Goal: Complete application form

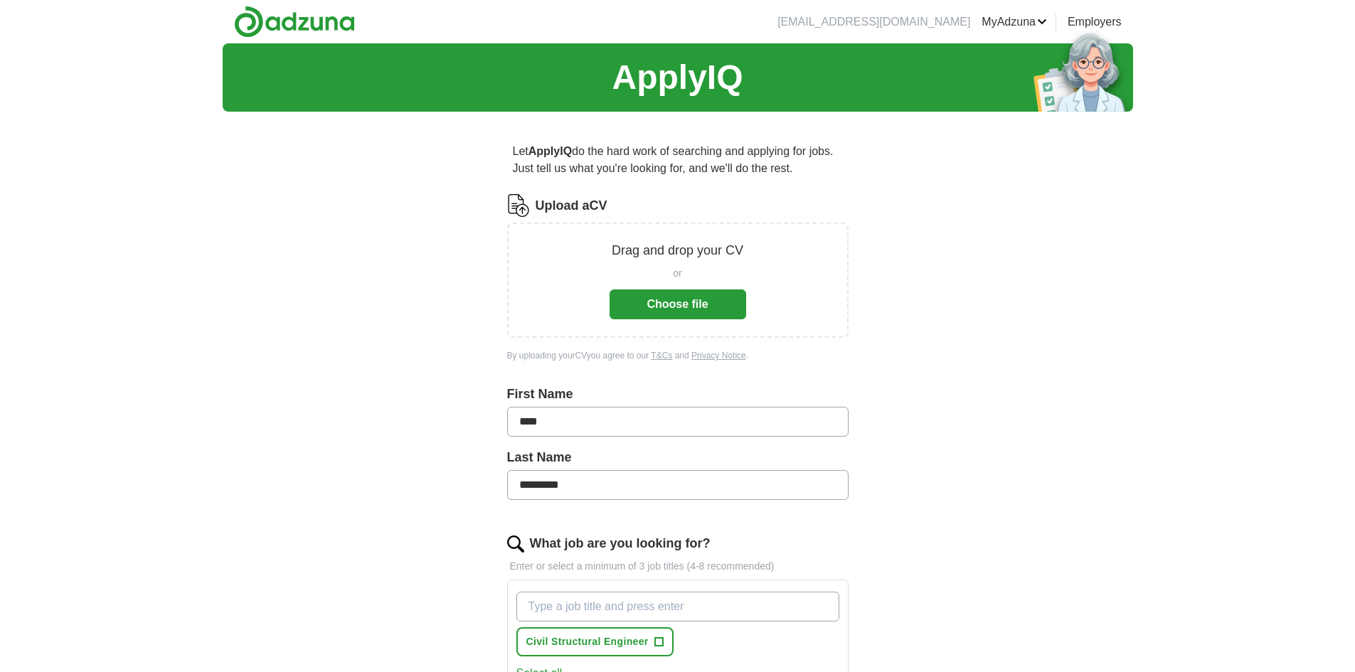
click at [669, 301] on button "Choose file" at bounding box center [677, 304] width 137 height 30
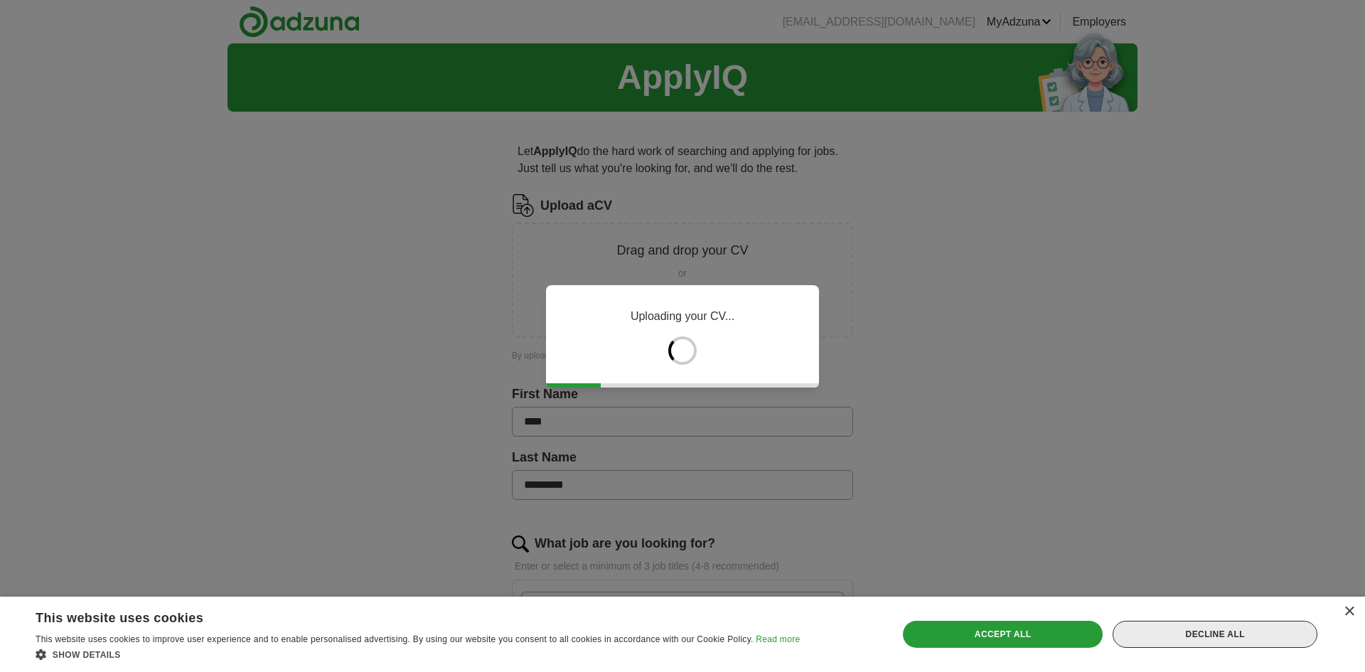
click at [1254, 635] on div "Decline all" at bounding box center [1215, 634] width 205 height 27
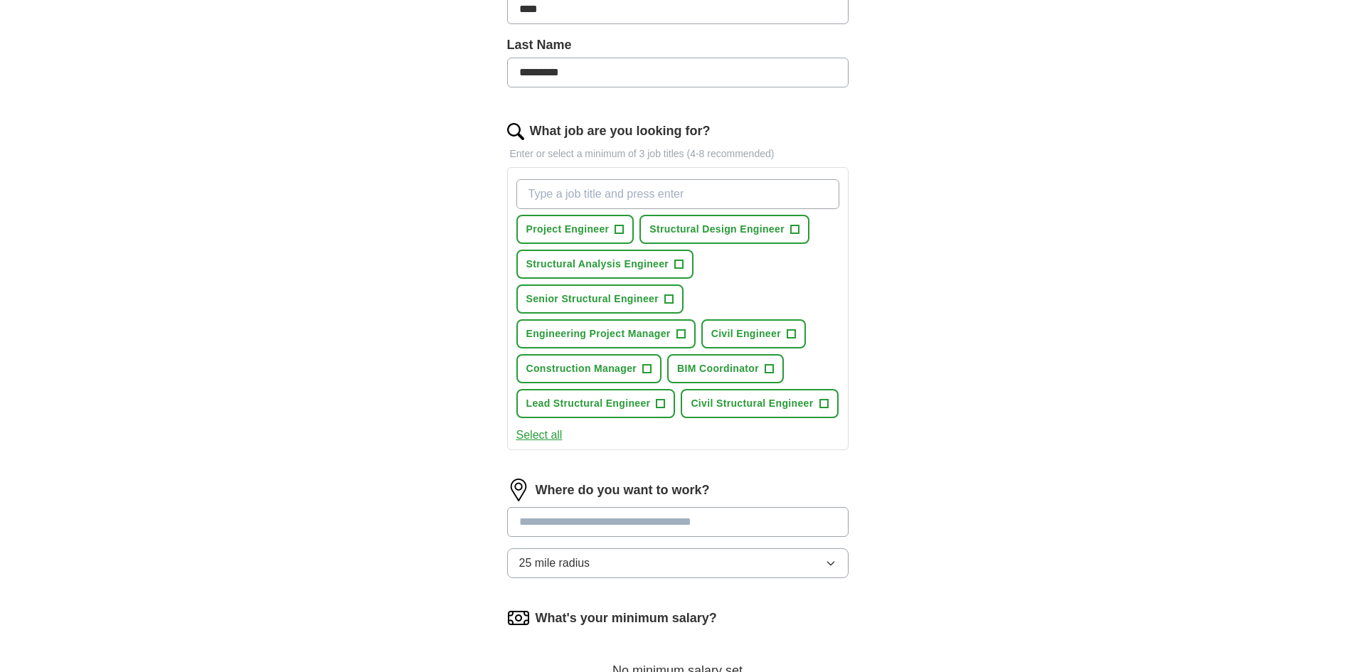
scroll to position [356, 0]
click at [794, 228] on span "+" at bounding box center [794, 230] width 9 height 11
click at [670, 297] on span "+" at bounding box center [668, 299] width 9 height 11
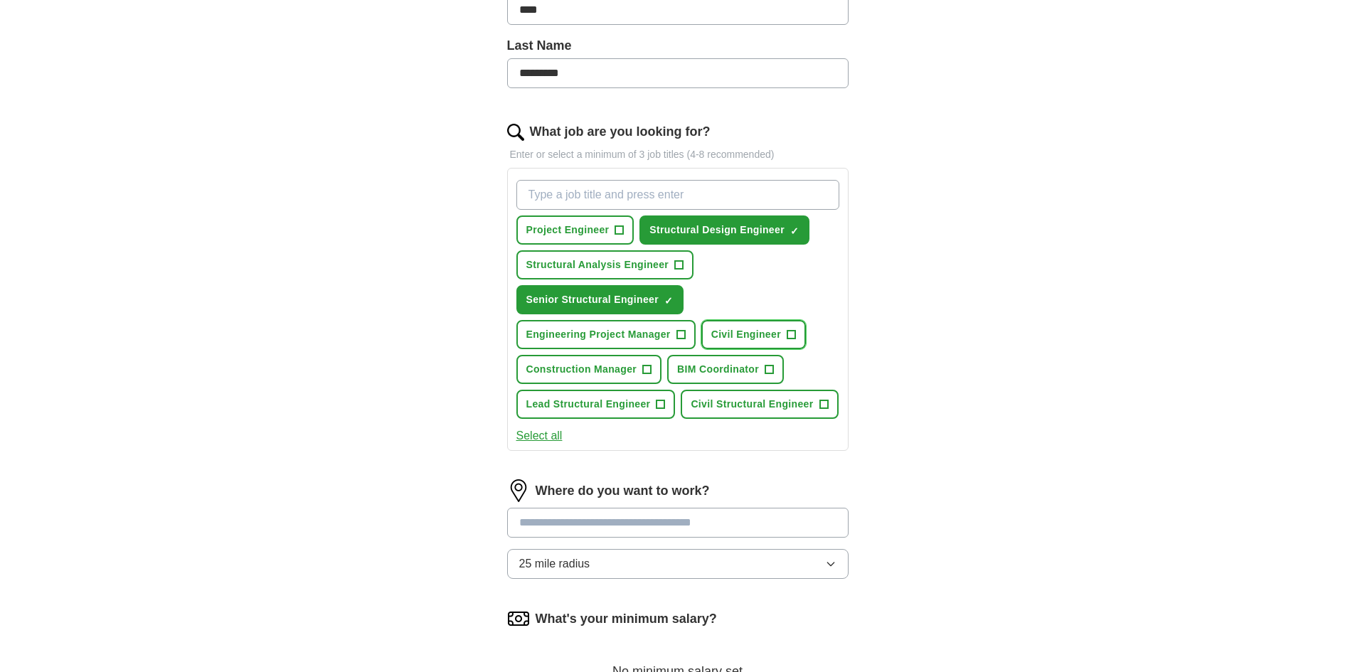
click at [792, 333] on span "+" at bounding box center [791, 334] width 9 height 11
click at [662, 403] on span "+" at bounding box center [660, 404] width 9 height 11
click at [660, 408] on span "+" at bounding box center [660, 404] width 9 height 11
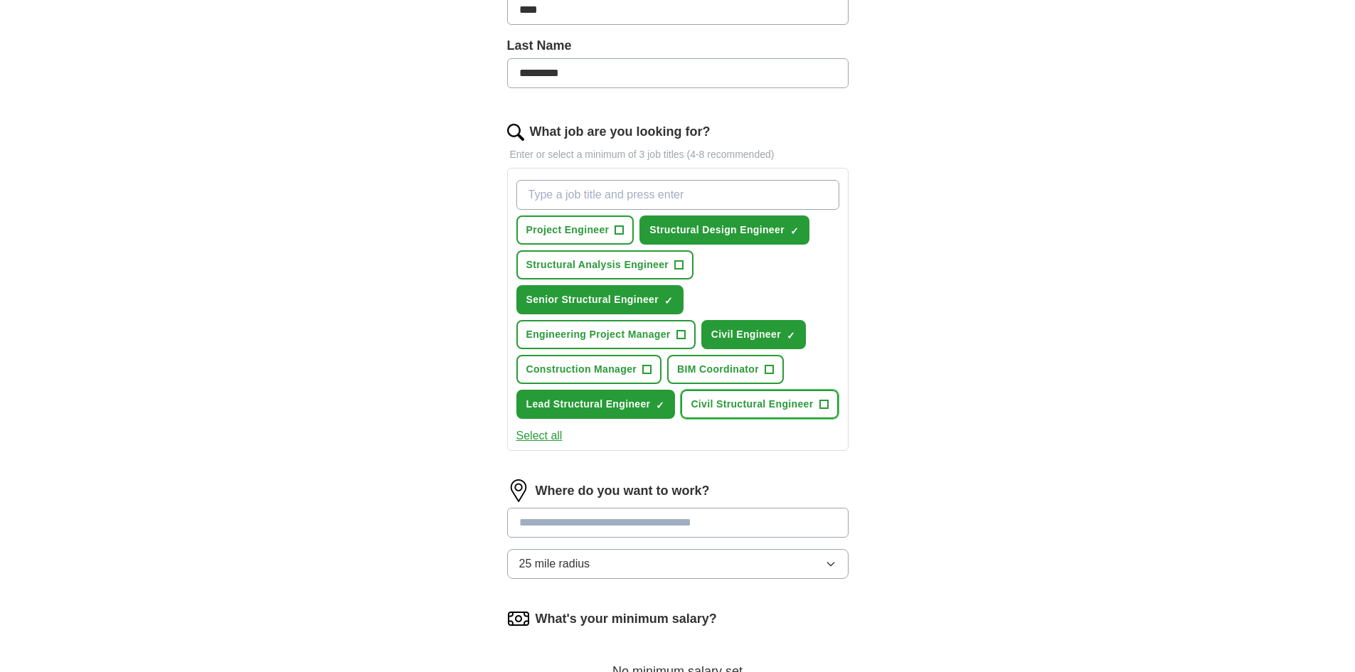
click at [820, 404] on span "+" at bounding box center [823, 404] width 9 height 11
click at [531, 437] on button "Select all" at bounding box center [539, 435] width 46 height 17
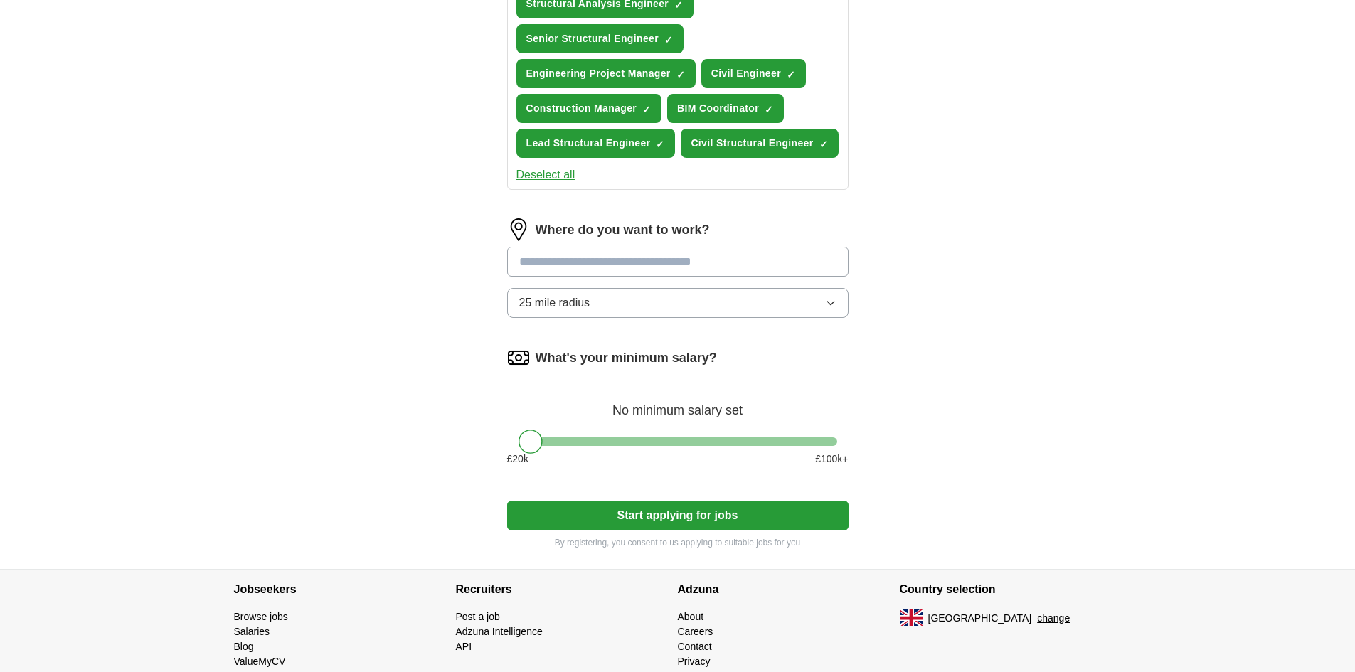
scroll to position [672, 0]
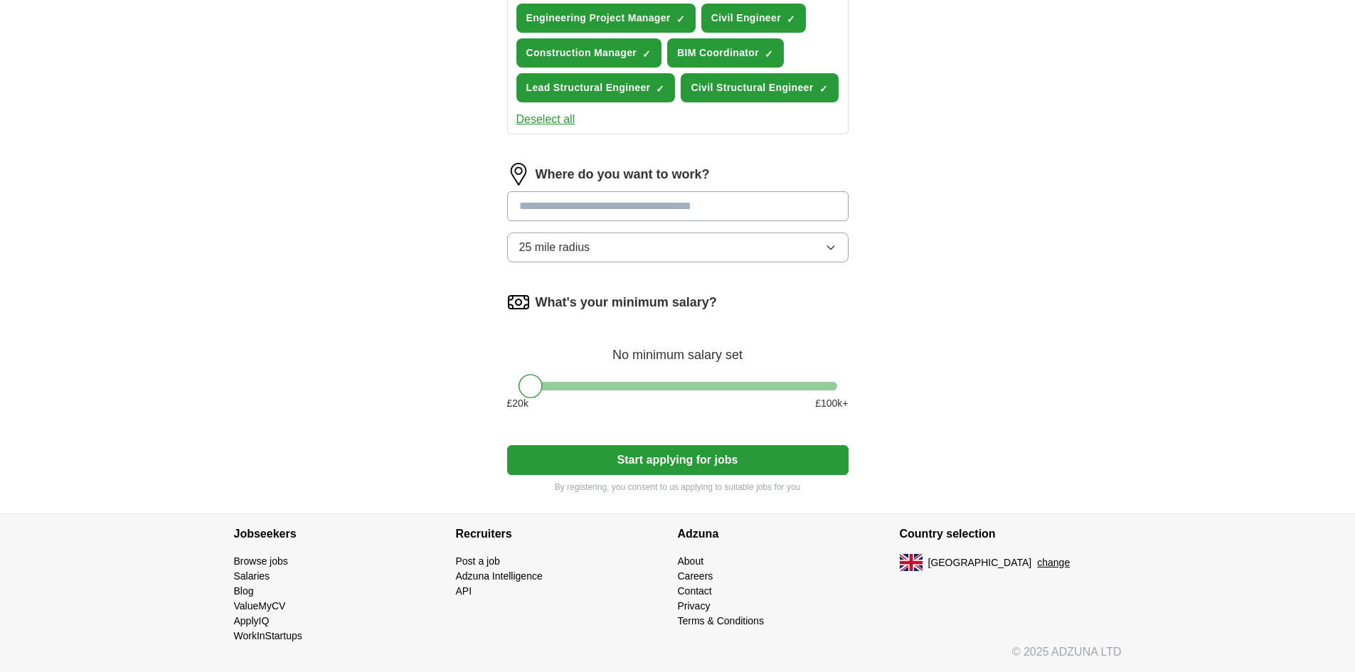
click at [669, 461] on button "Start applying for jobs" at bounding box center [677, 460] width 341 height 30
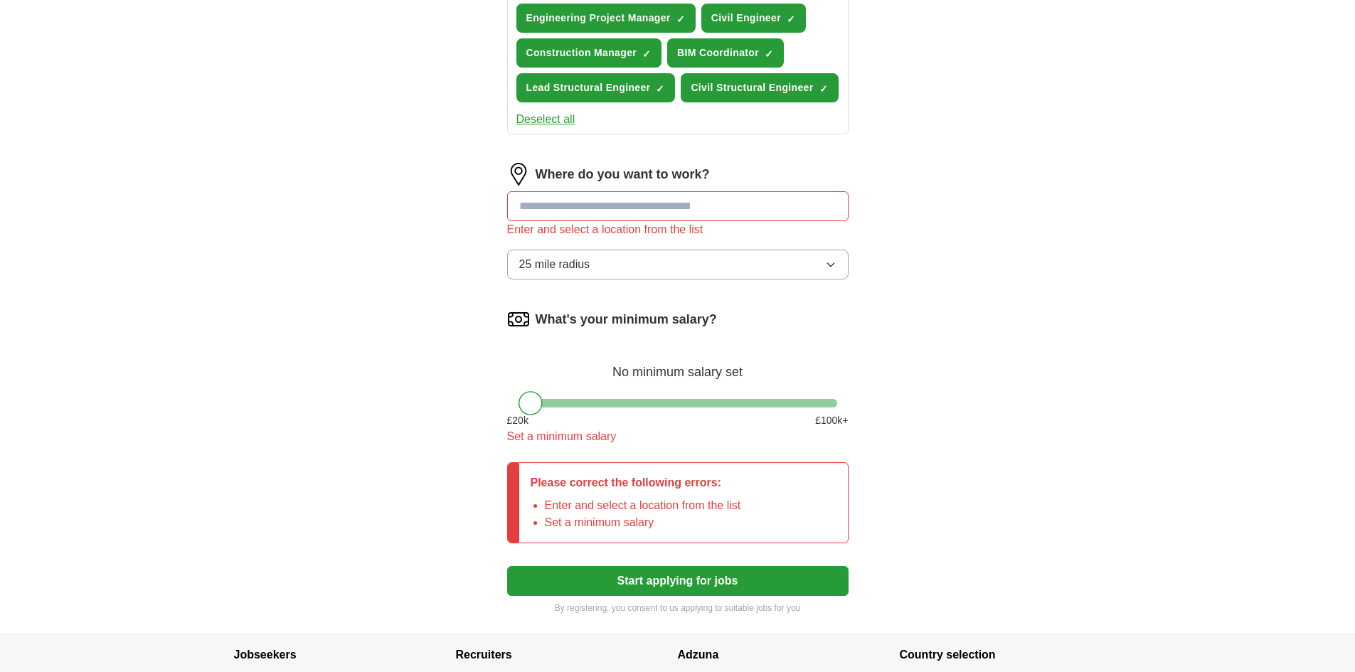
click at [574, 210] on input "text" at bounding box center [677, 206] width 341 height 30
click at [764, 255] on button "25 mile radius" at bounding box center [677, 265] width 341 height 30
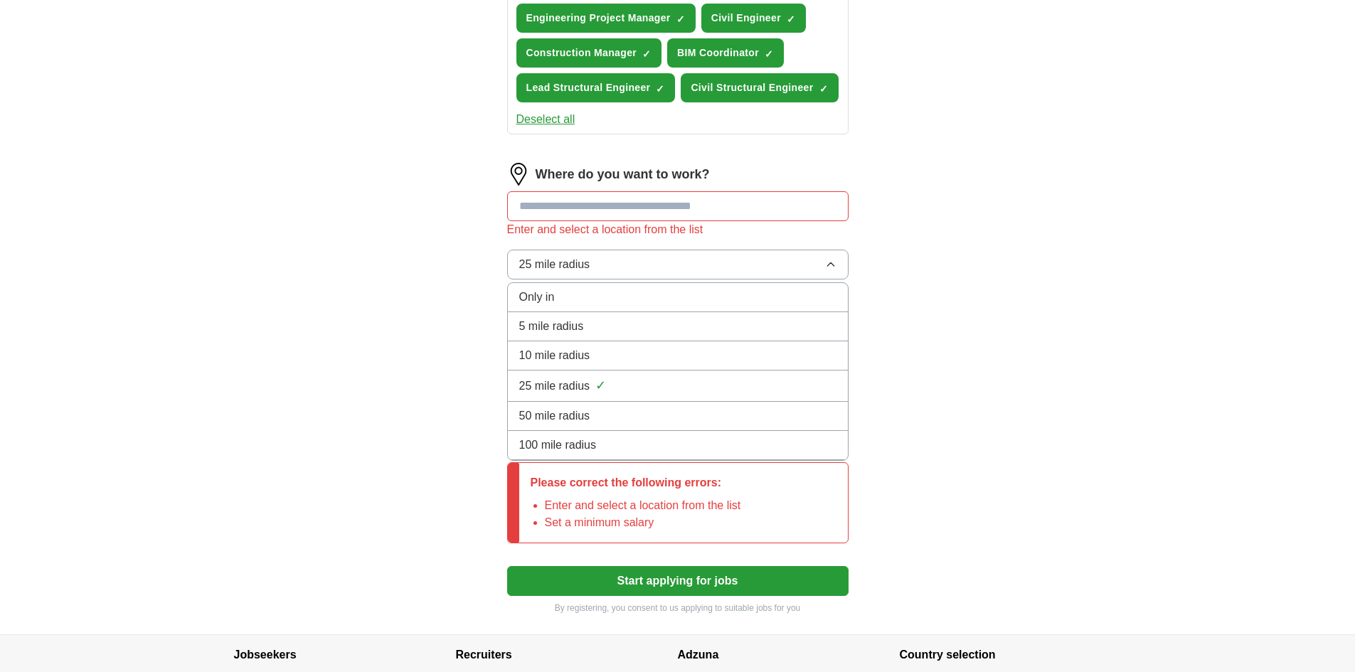
click at [607, 440] on div "100 mile radius" at bounding box center [677, 445] width 317 height 17
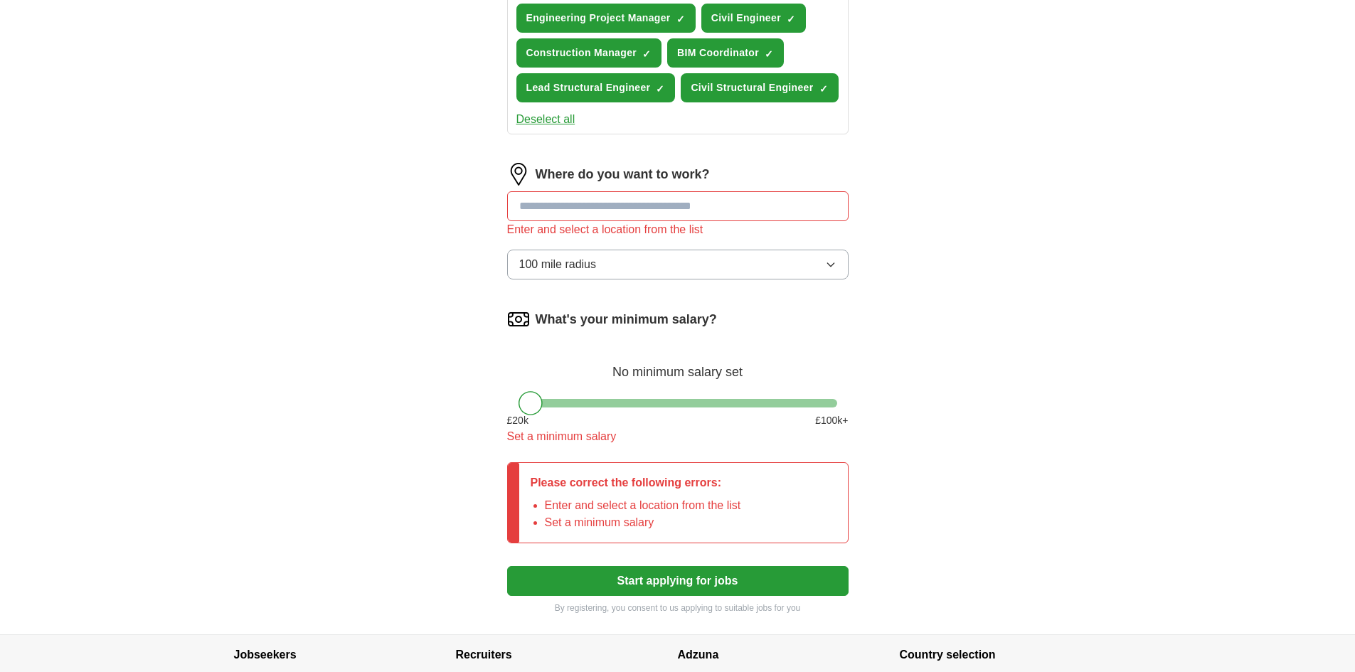
click at [562, 207] on input "text" at bounding box center [677, 206] width 341 height 30
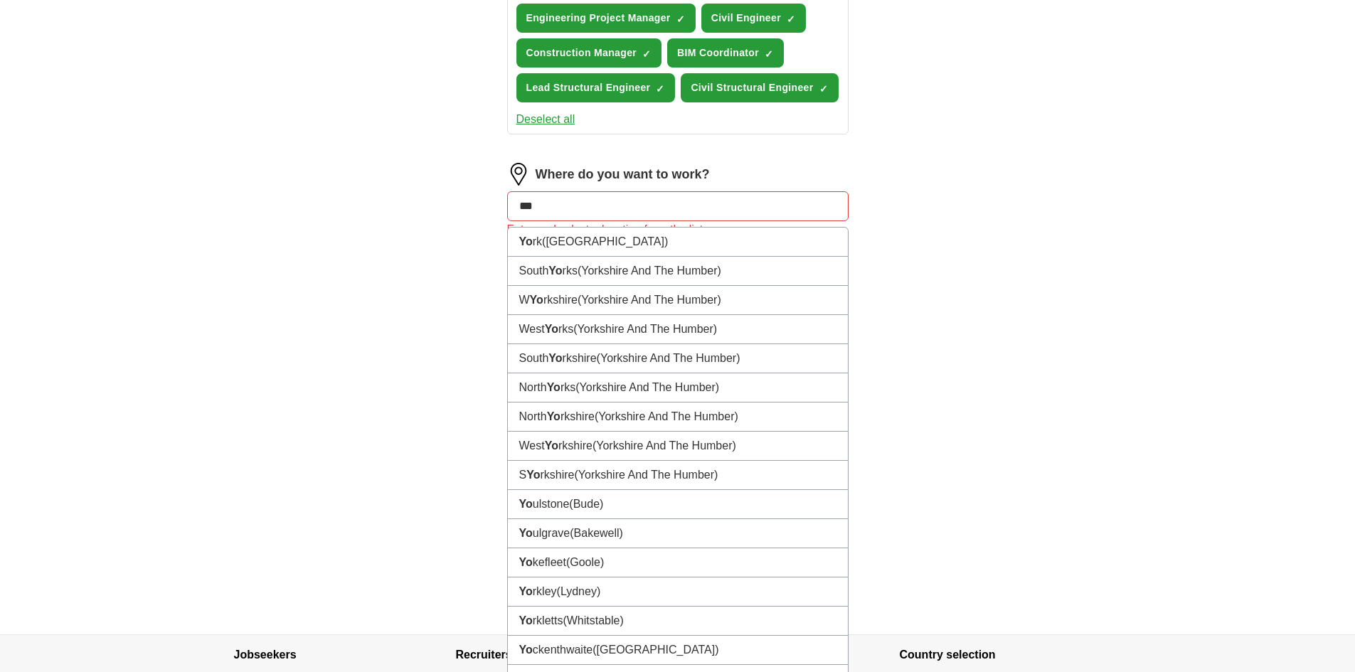
type input "****"
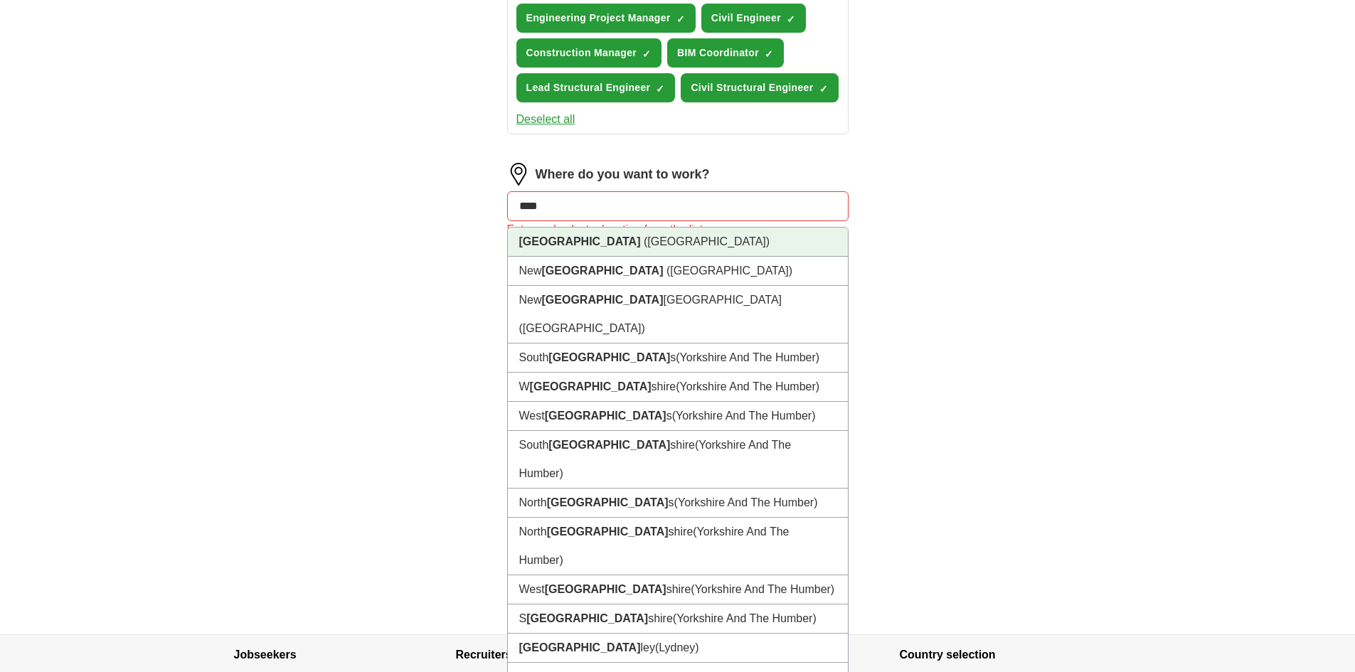
click at [560, 249] on li "[GEOGRAPHIC_DATA] ([GEOGRAPHIC_DATA])" at bounding box center [678, 242] width 340 height 29
click at [560, 250] on button "100 mile radius" at bounding box center [677, 265] width 341 height 30
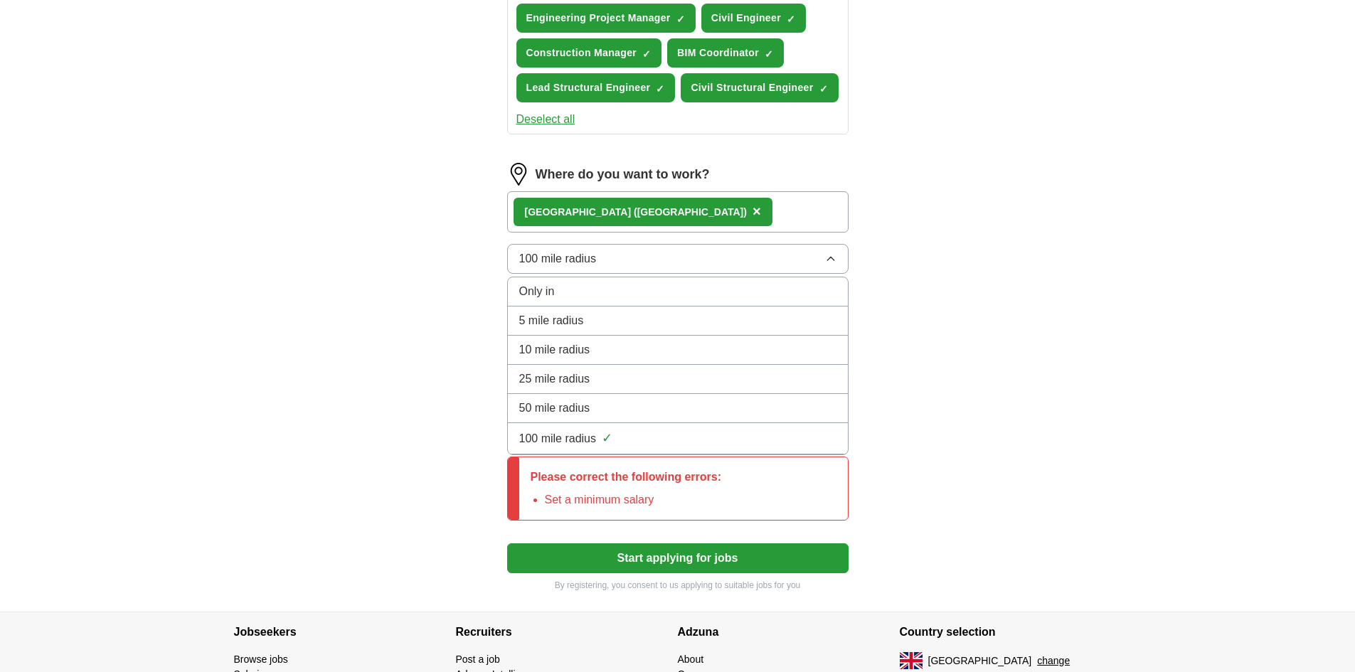
click at [654, 560] on button "Start applying for jobs" at bounding box center [677, 558] width 341 height 30
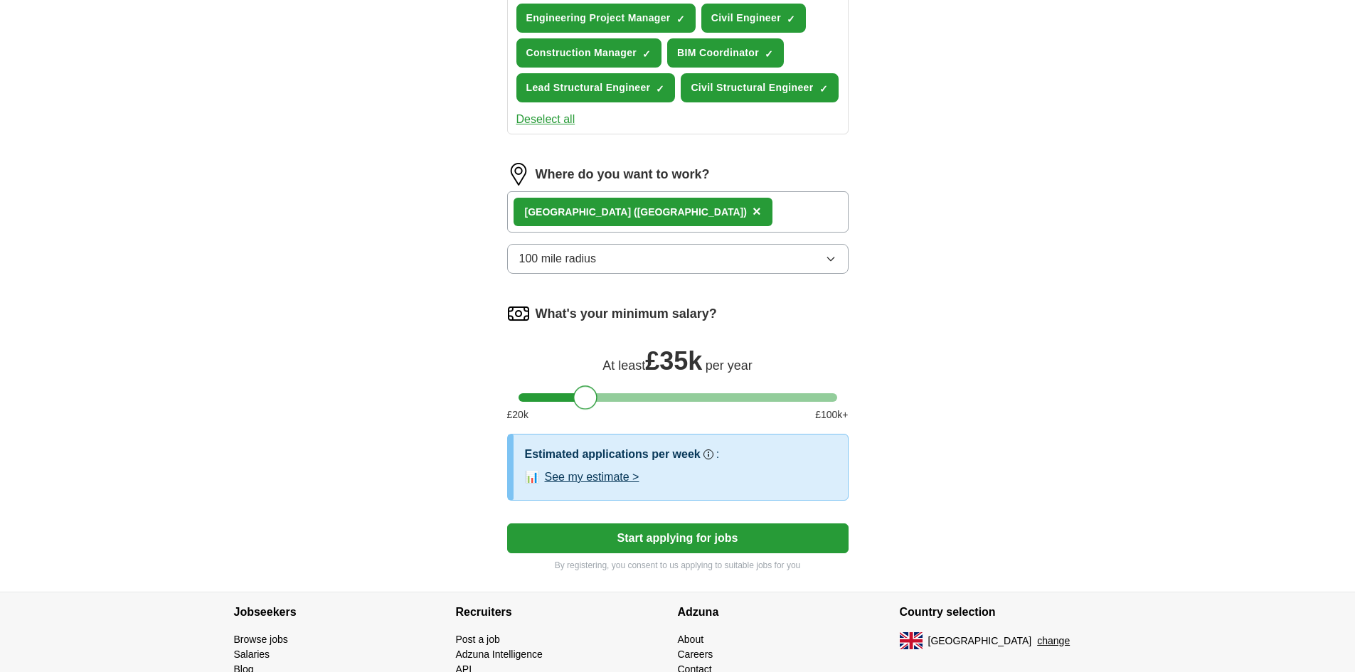
drag, startPoint x: 533, startPoint y: 399, endPoint x: 588, endPoint y: 406, distance: 55.9
click at [588, 406] on div at bounding box center [585, 397] width 24 height 24
click at [752, 208] on span "×" at bounding box center [756, 211] width 9 height 16
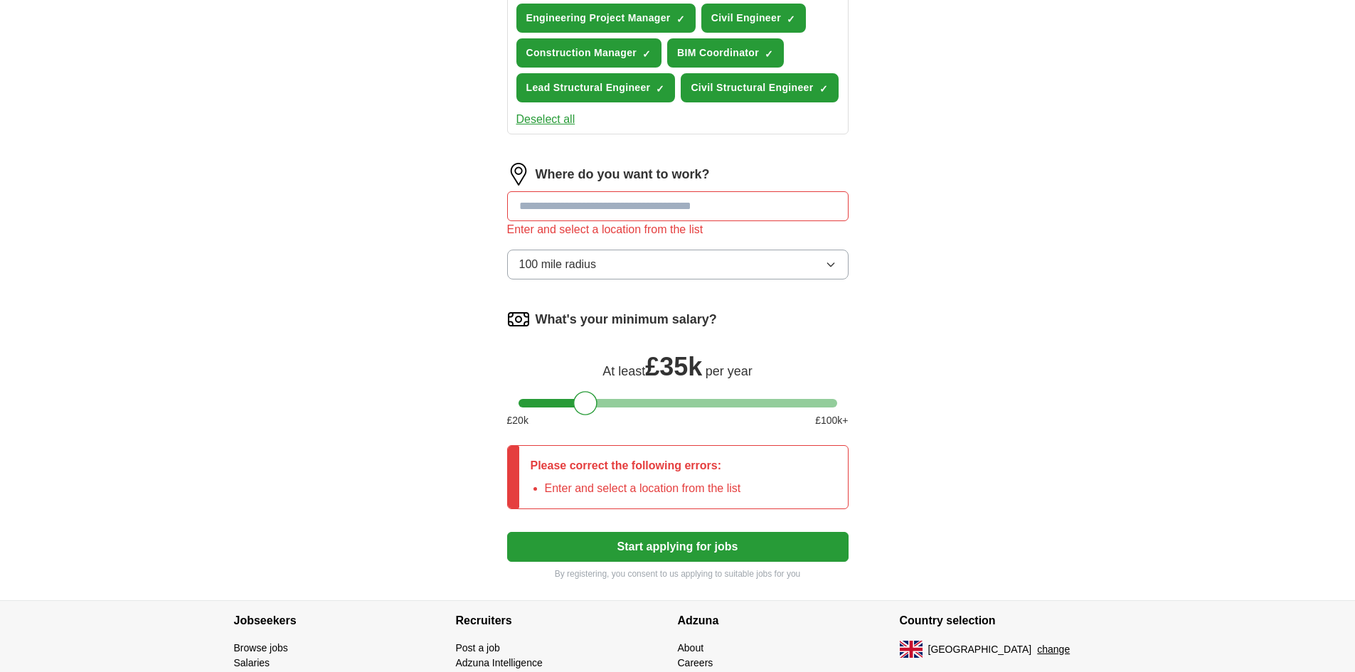
click at [646, 544] on button "Start applying for jobs" at bounding box center [677, 547] width 341 height 30
click at [627, 205] on input "text" at bounding box center [677, 206] width 341 height 30
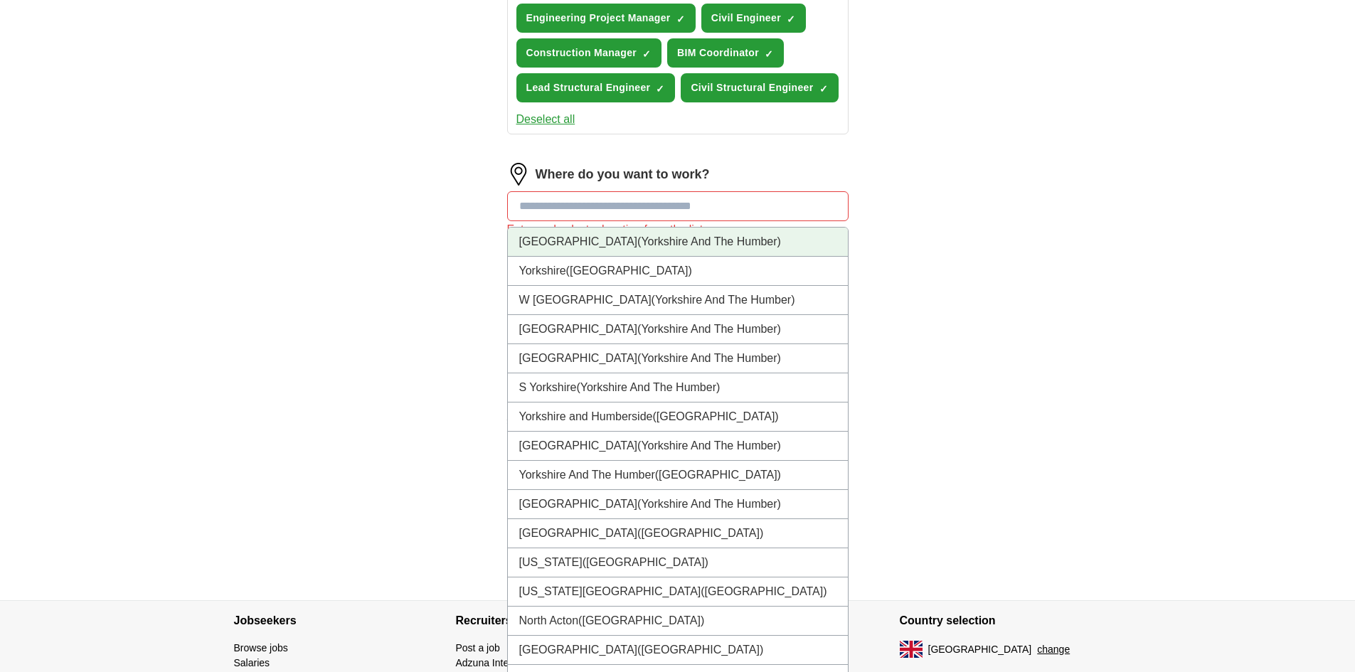
click at [637, 242] on span "(Yorkshire And The Humber)" at bounding box center [709, 241] width 144 height 12
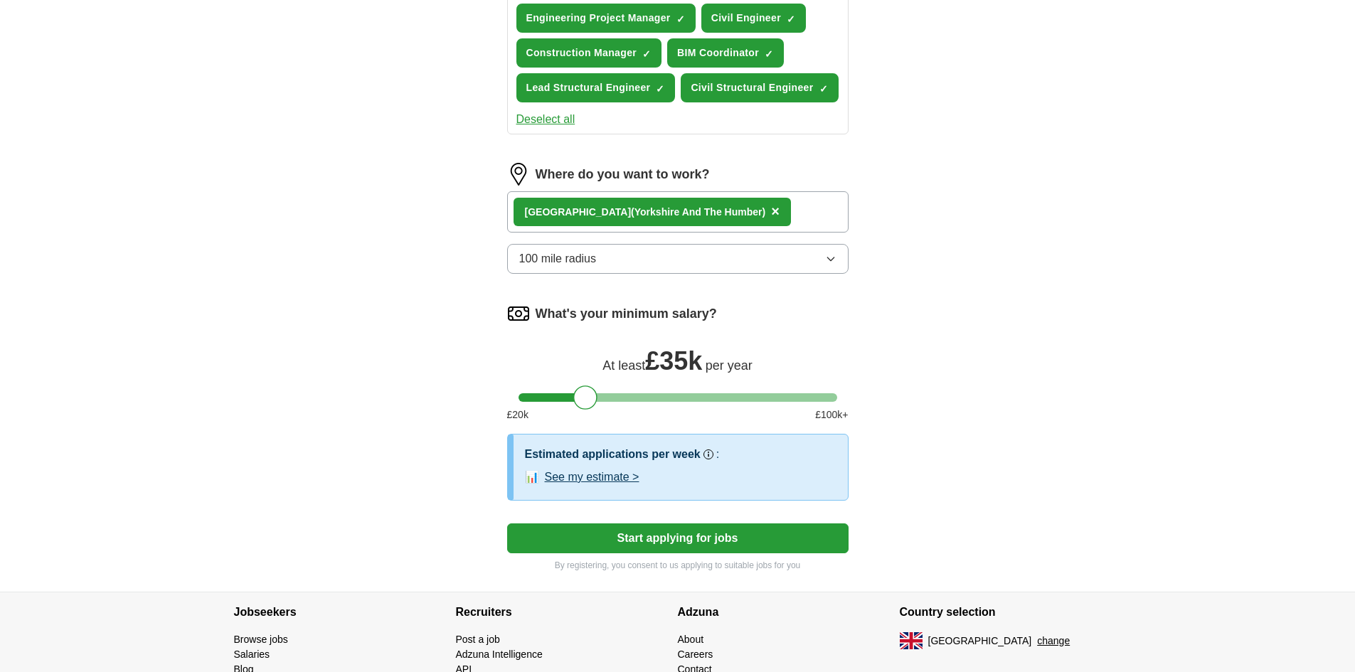
click at [656, 538] on button "Start applying for jobs" at bounding box center [677, 538] width 341 height 30
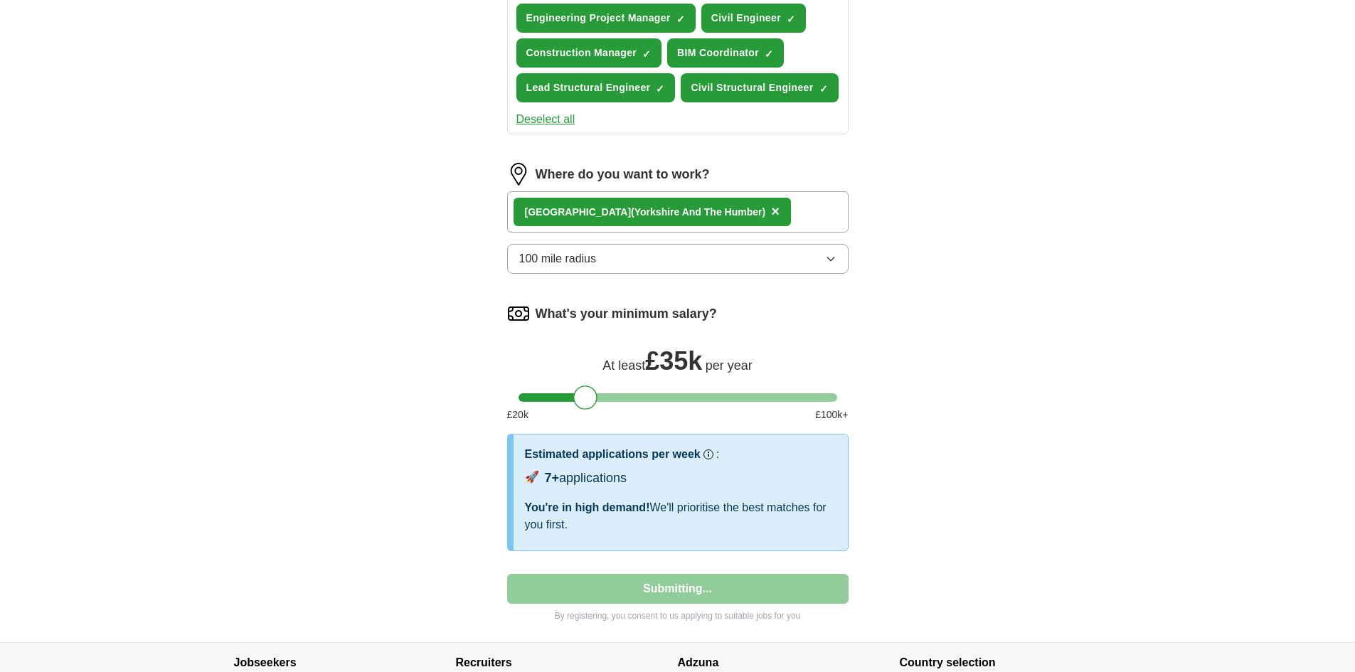
select select "**"
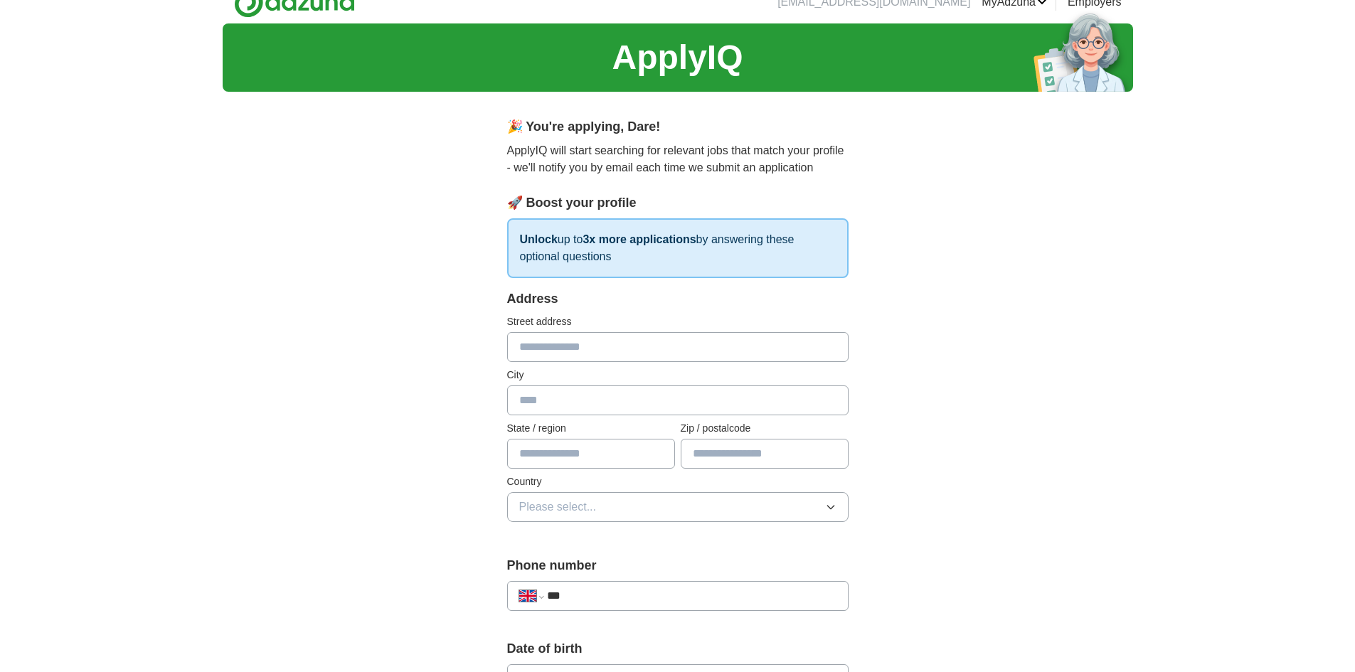
scroll to position [0, 0]
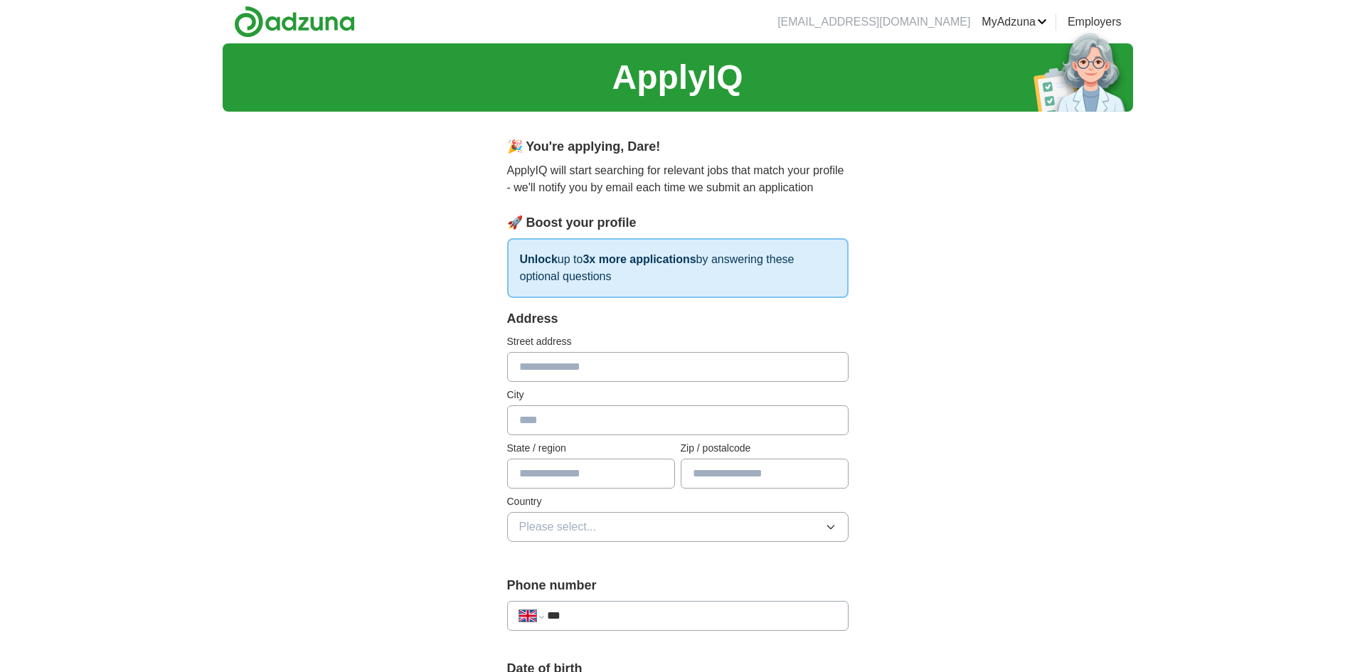
click at [543, 366] on input "text" at bounding box center [677, 367] width 341 height 30
type input "**********"
type input "****"
type input "**********"
type input "********"
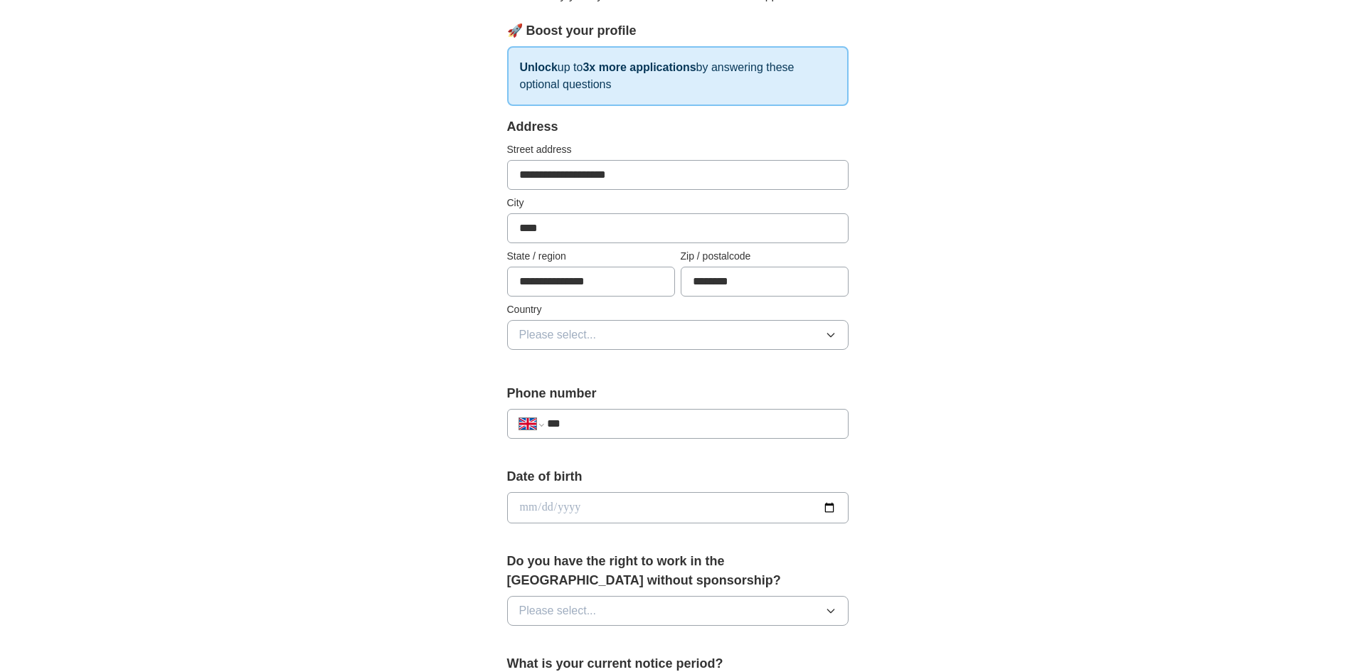
scroll to position [213, 0]
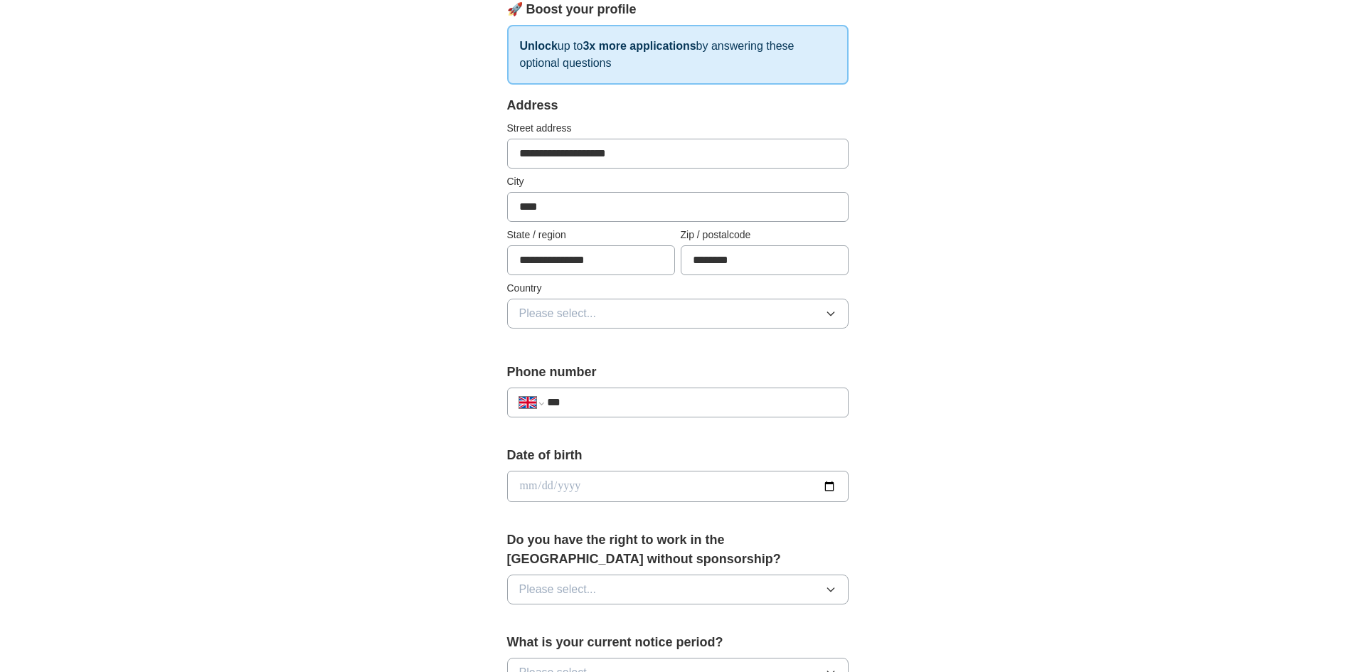
click at [541, 307] on span "Please select..." at bounding box center [558, 313] width 78 height 17
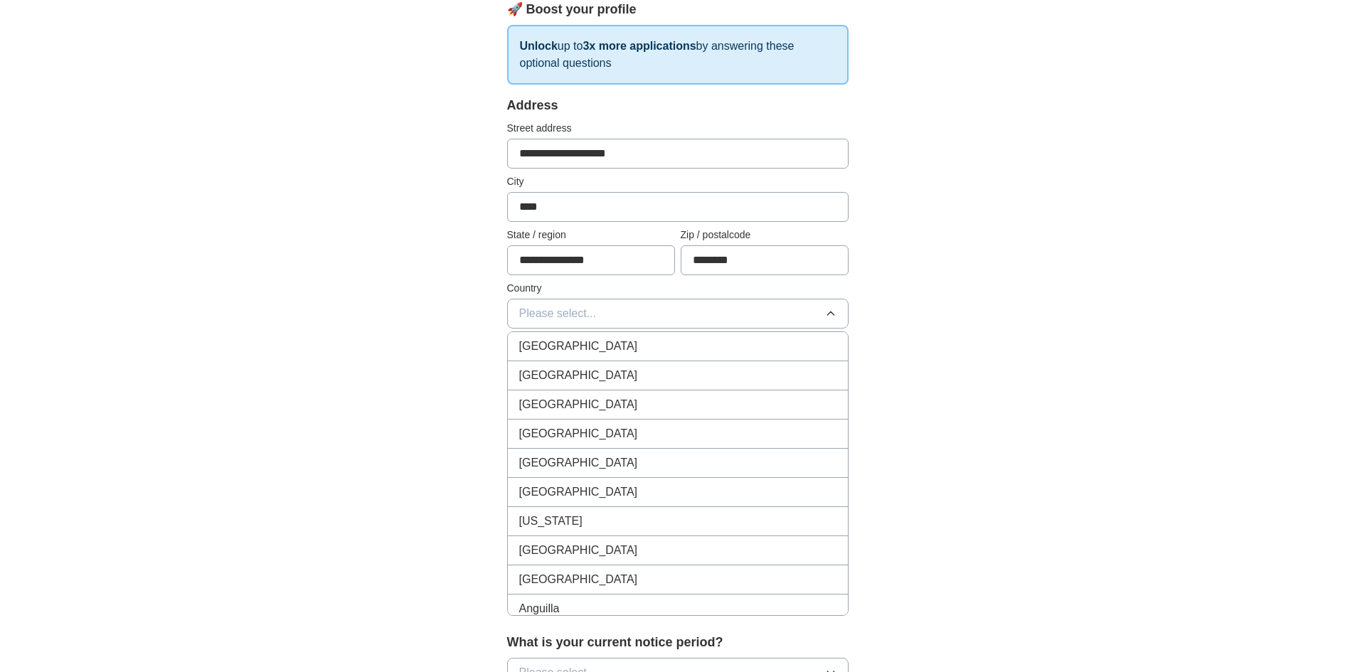
click at [558, 347] on span "[GEOGRAPHIC_DATA]" at bounding box center [578, 346] width 119 height 17
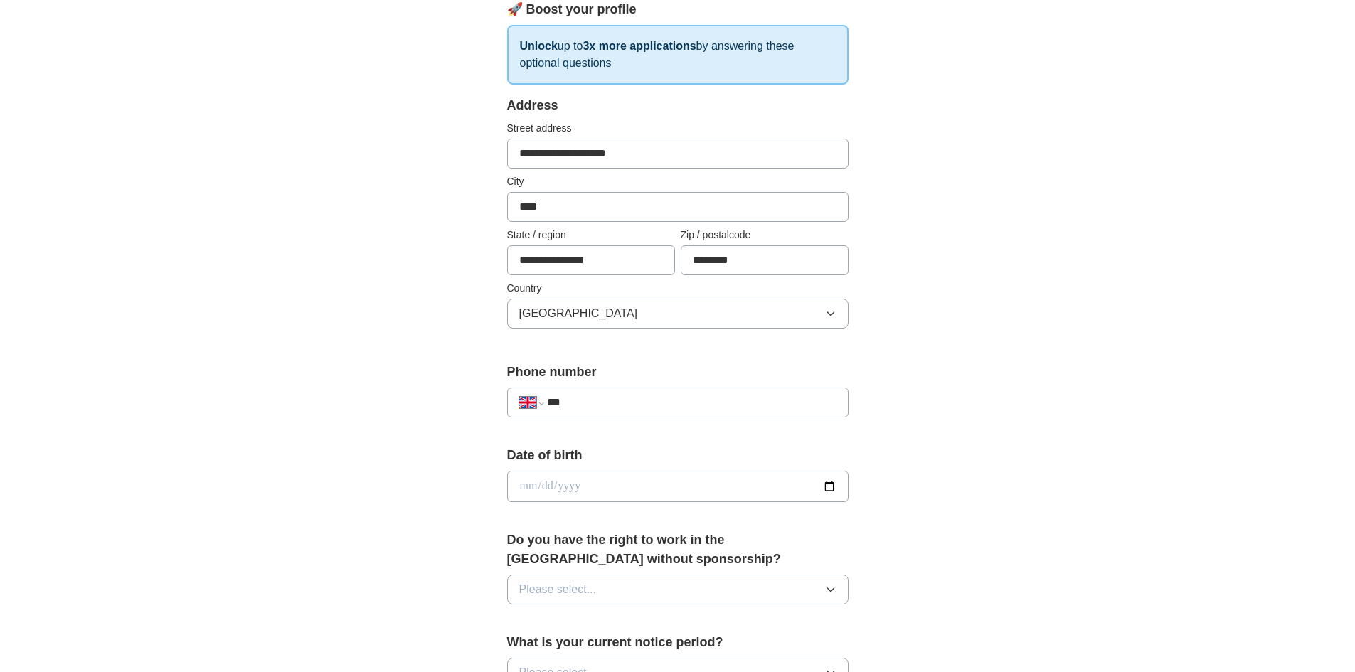
click at [613, 407] on input "***" at bounding box center [691, 402] width 289 height 17
type input "**********"
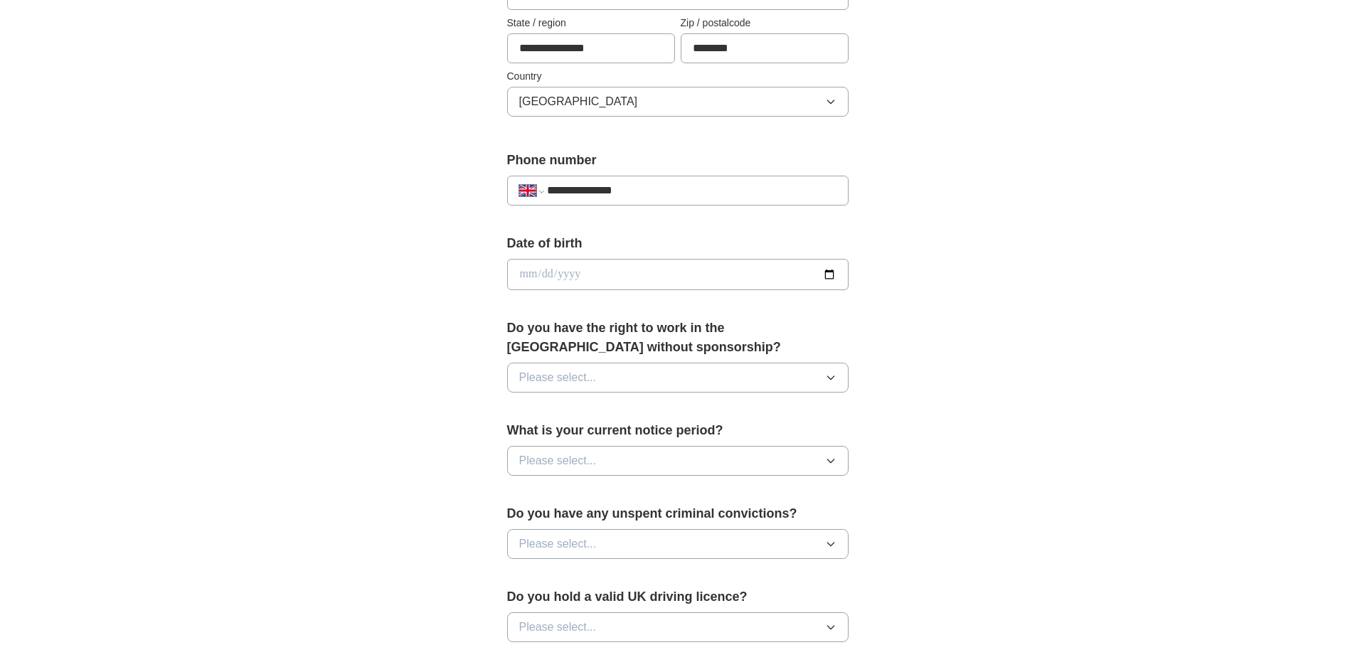
scroll to position [427, 0]
click at [558, 267] on input "date" at bounding box center [677, 272] width 341 height 31
type input "**********"
click at [595, 371] on span "Please select..." at bounding box center [558, 376] width 78 height 17
click at [536, 408] on span "Yes" at bounding box center [528, 408] width 18 height 17
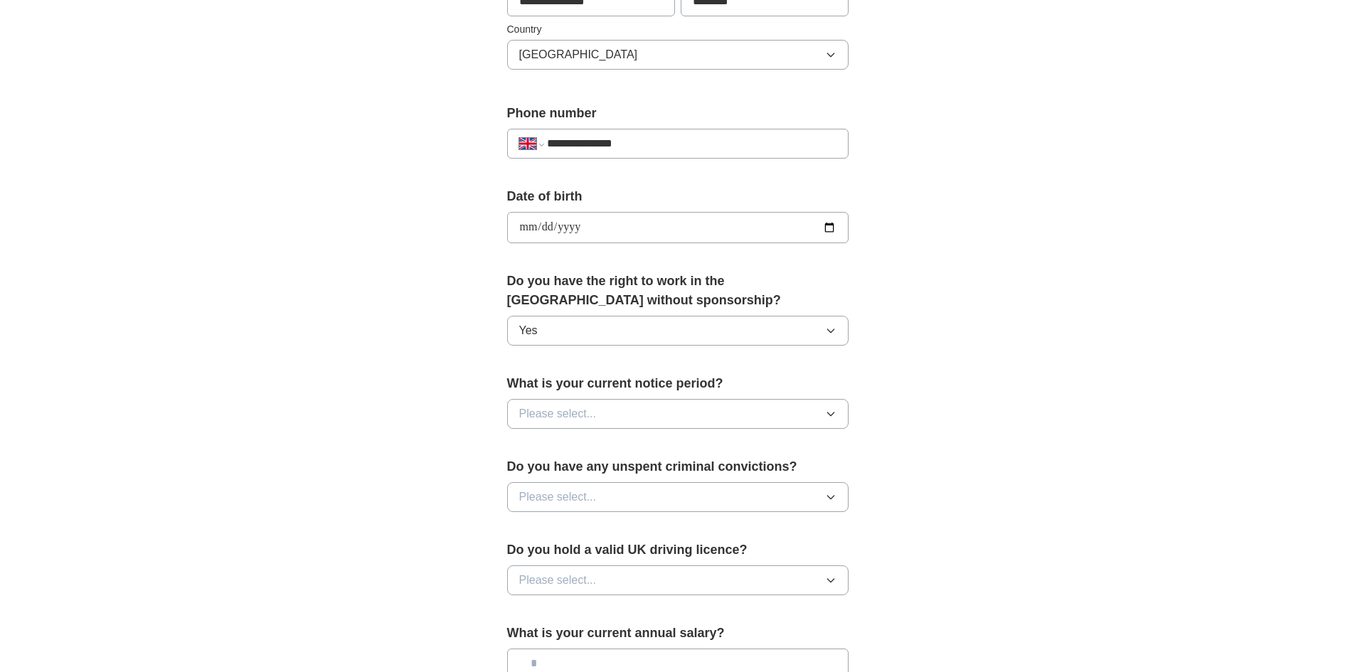
scroll to position [498, 0]
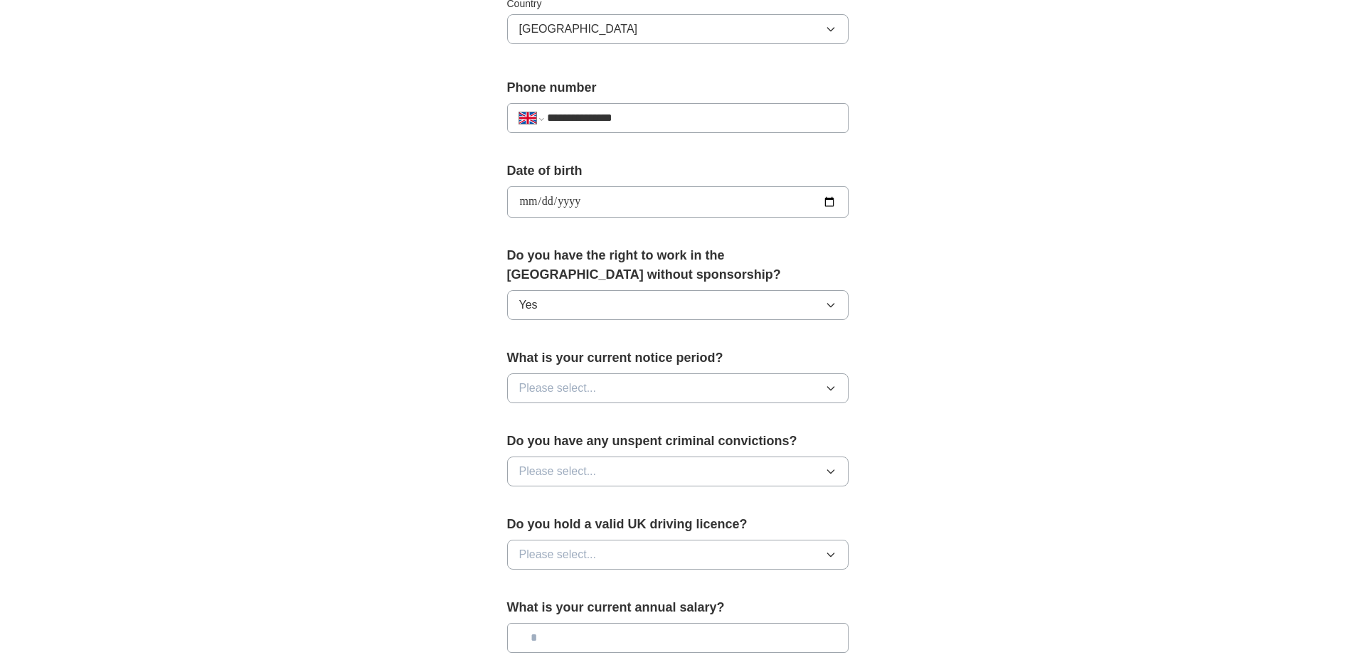
click at [580, 383] on span "Please select..." at bounding box center [558, 388] width 78 height 17
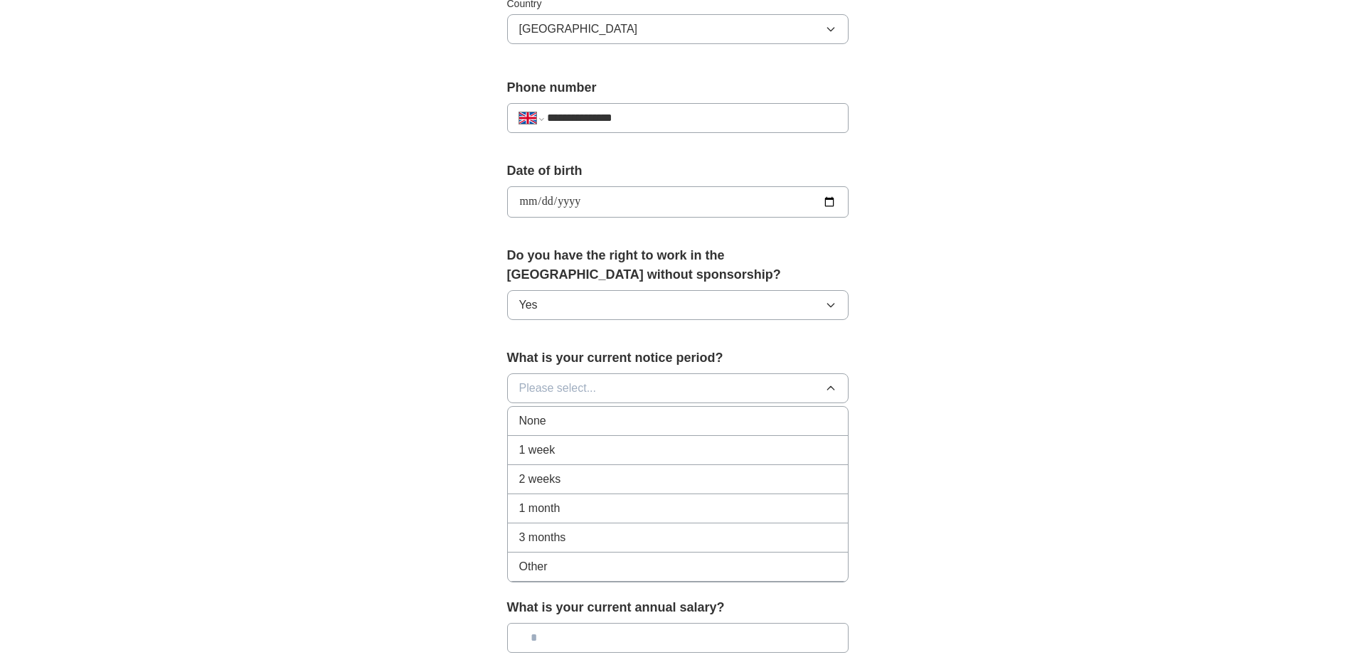
click at [545, 458] on span "1 week" at bounding box center [537, 450] width 36 height 17
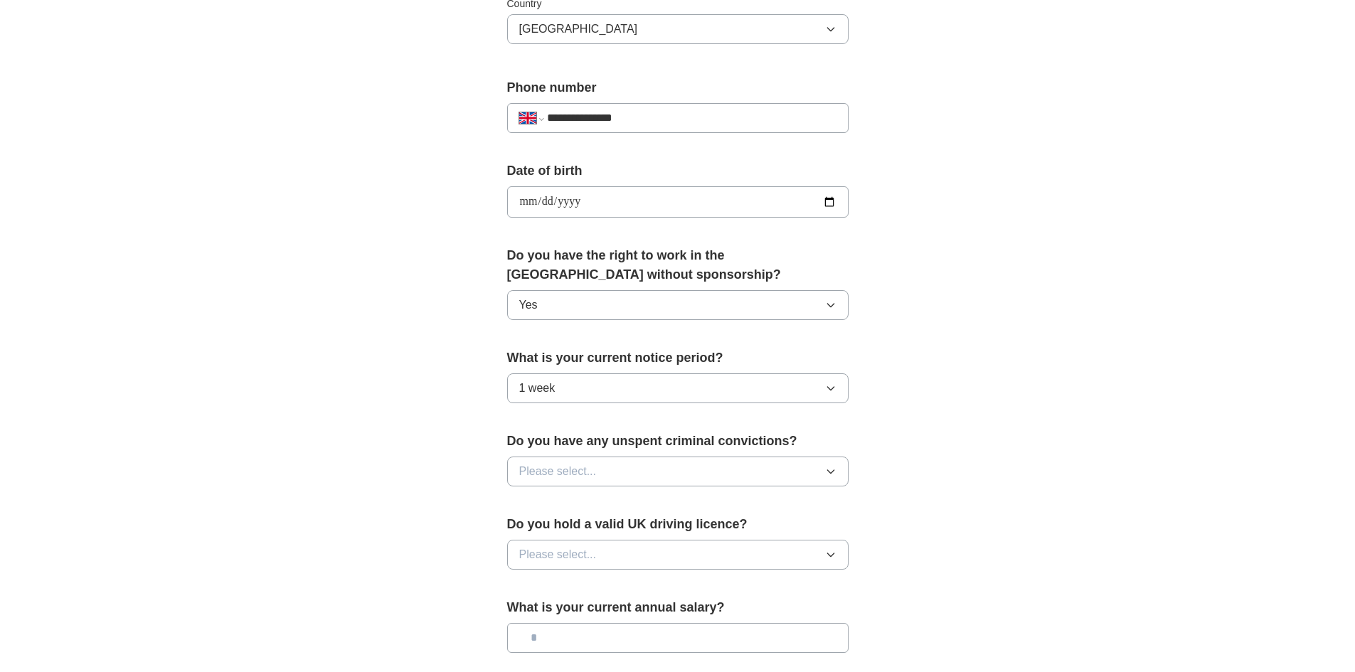
click at [563, 475] on span "Please select..." at bounding box center [558, 471] width 78 height 17
click at [544, 534] on div "No" at bounding box center [677, 533] width 317 height 17
click at [566, 556] on span "Please select..." at bounding box center [558, 554] width 78 height 17
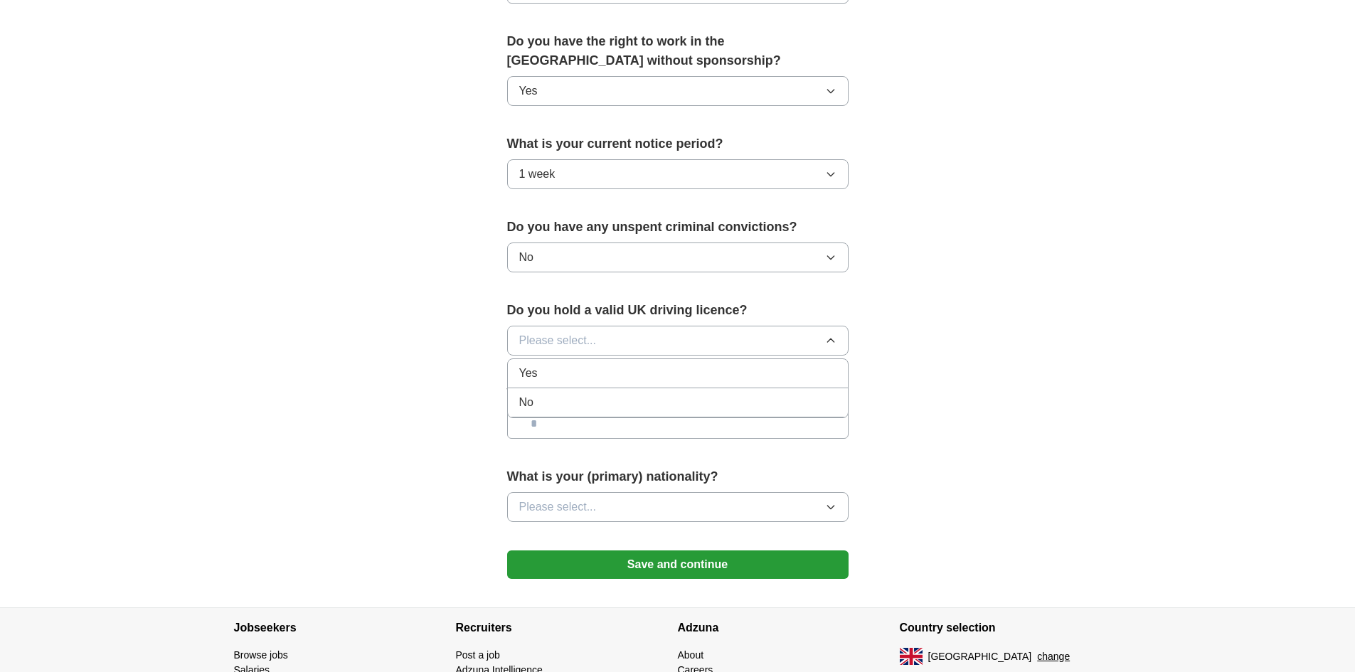
scroll to position [782, 0]
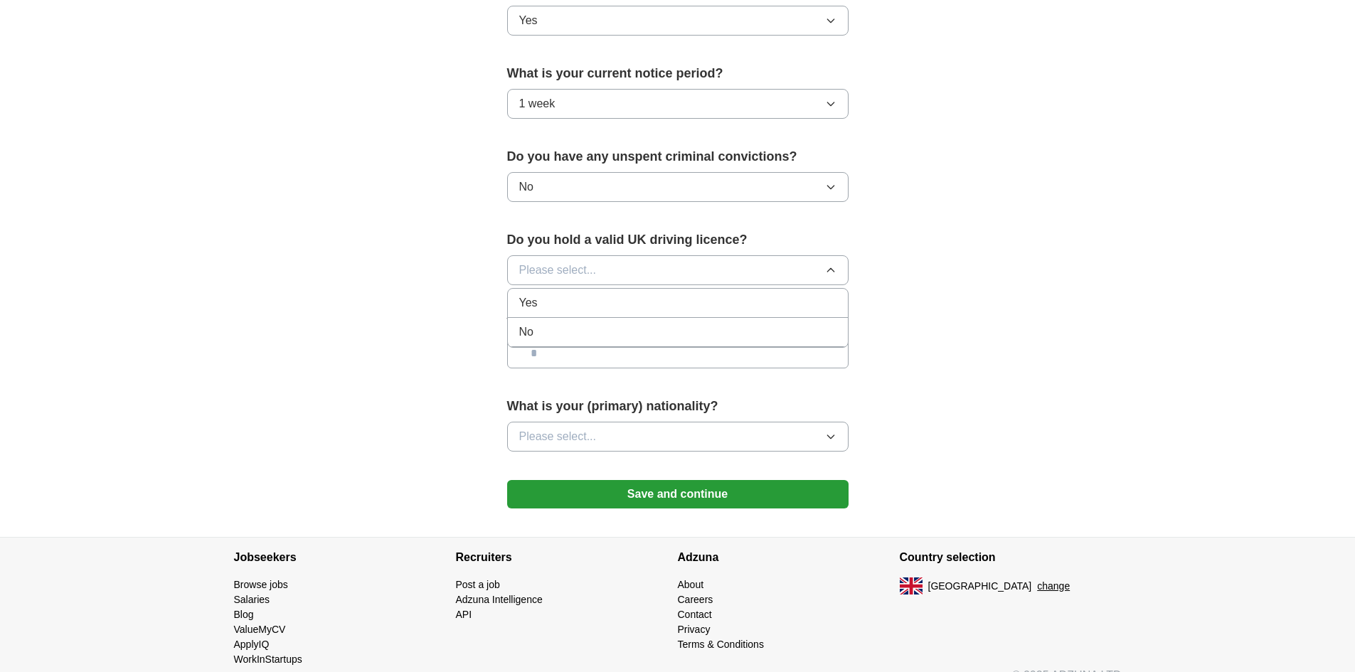
click at [533, 326] on span "No" at bounding box center [526, 332] width 14 height 17
click at [586, 353] on input "text" at bounding box center [677, 354] width 341 height 30
click at [582, 436] on span "Please select..." at bounding box center [558, 436] width 78 height 17
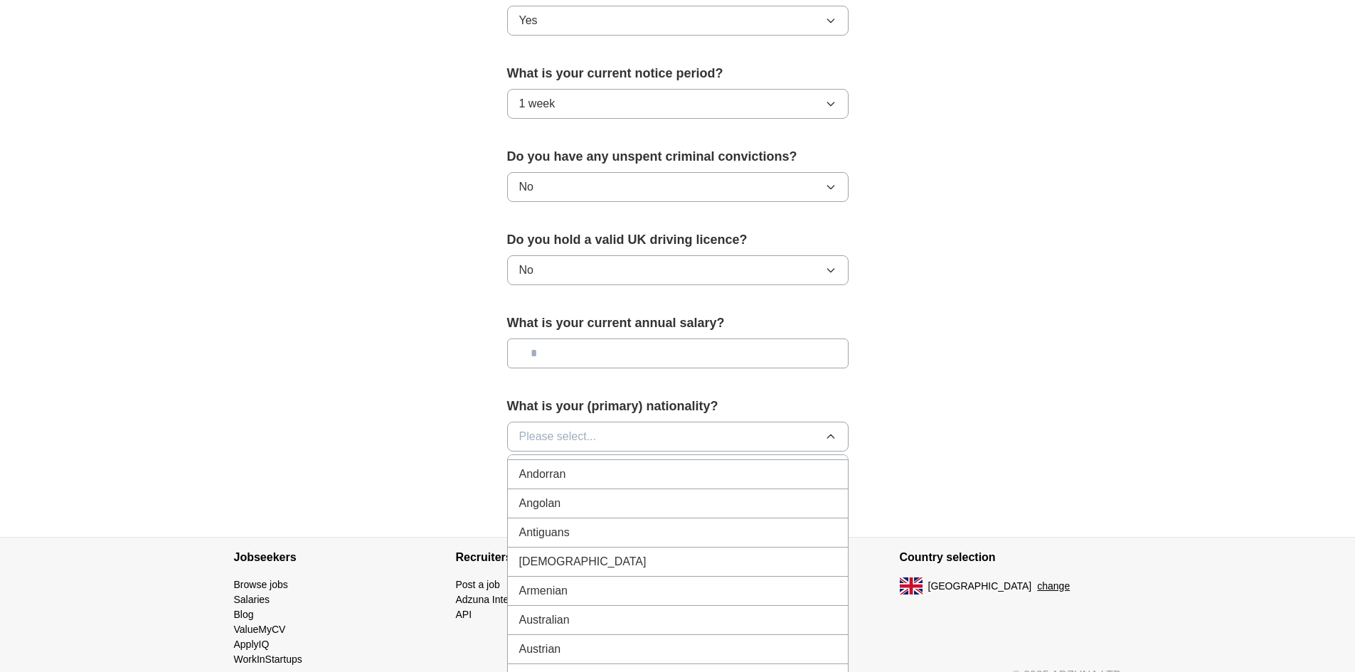
scroll to position [142, 0]
click at [570, 438] on span "Please select..." at bounding box center [558, 436] width 78 height 17
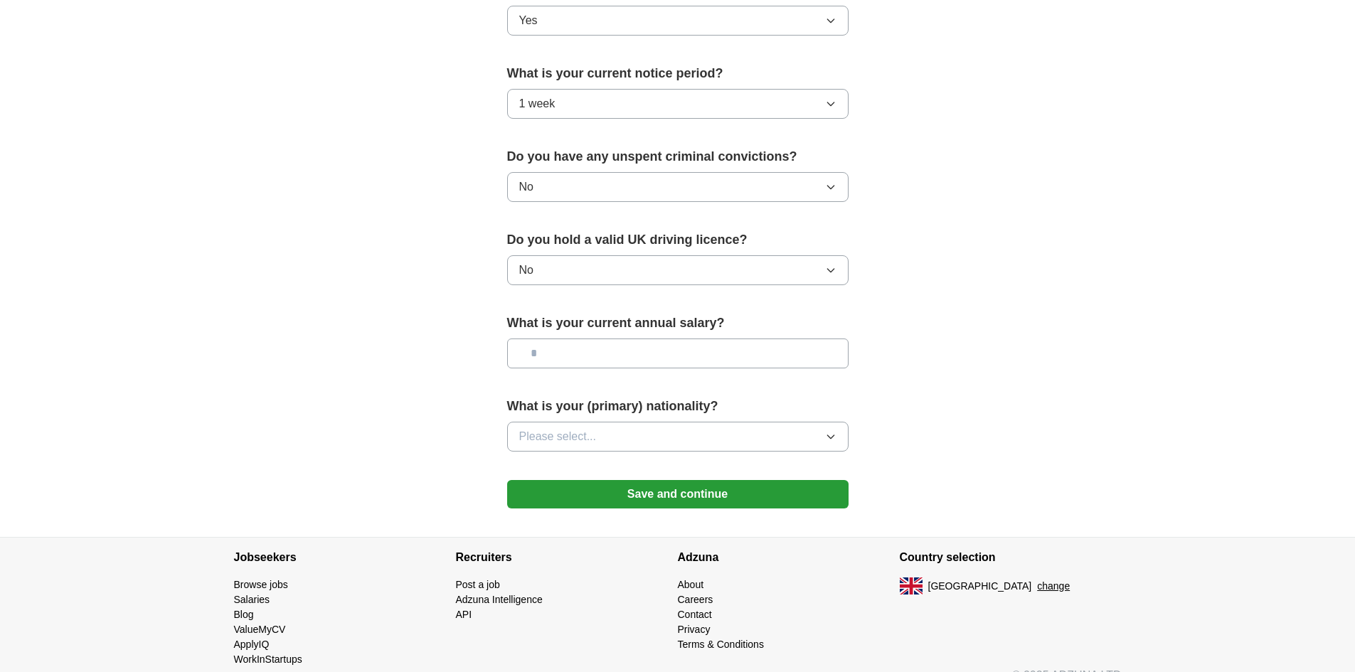
click at [658, 437] on button "Please select..." at bounding box center [677, 437] width 341 height 30
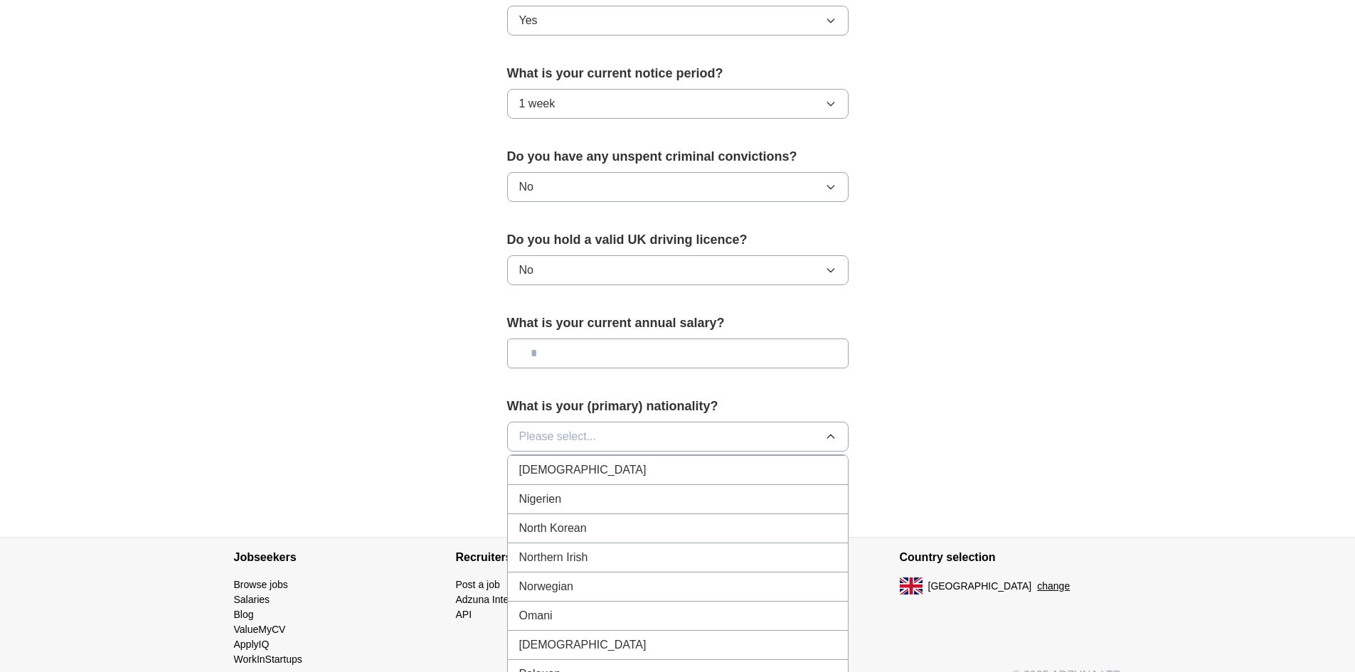
scroll to position [3627, 0]
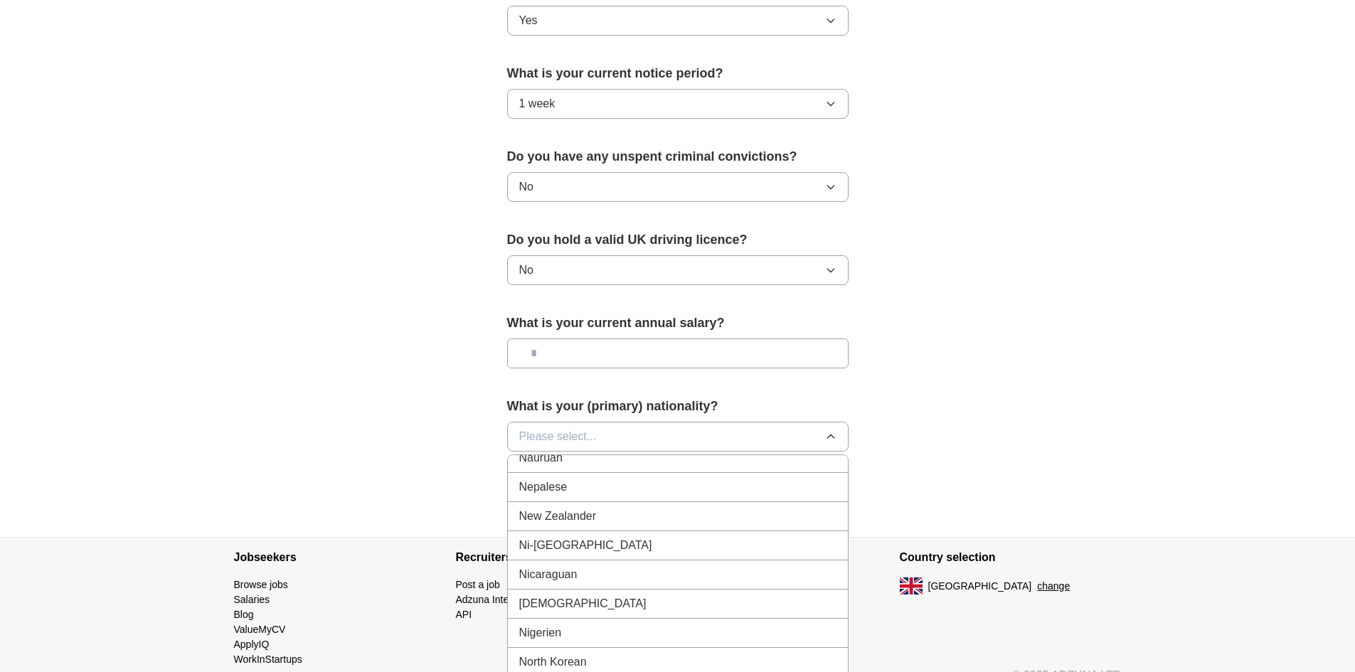
click at [552, 600] on span "[DEMOGRAPHIC_DATA]" at bounding box center [582, 603] width 127 height 17
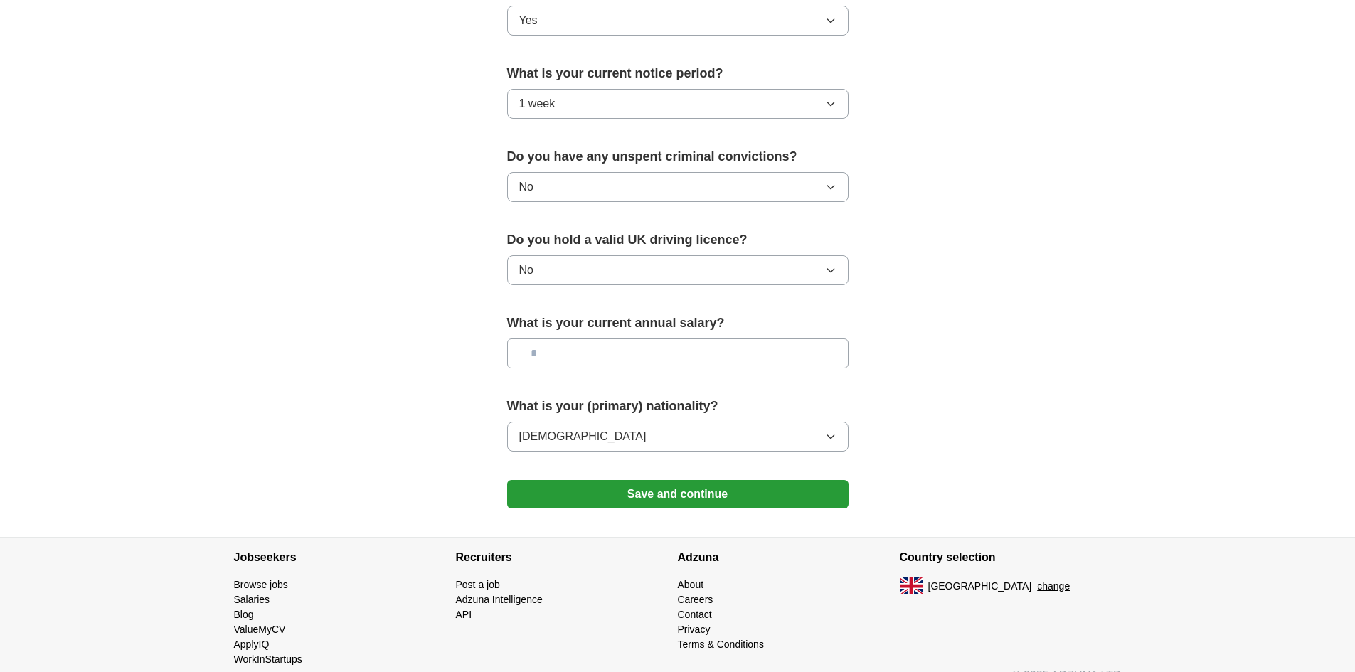
click at [668, 498] on button "Save and continue" at bounding box center [677, 494] width 341 height 28
